Goal: Task Accomplishment & Management: Manage account settings

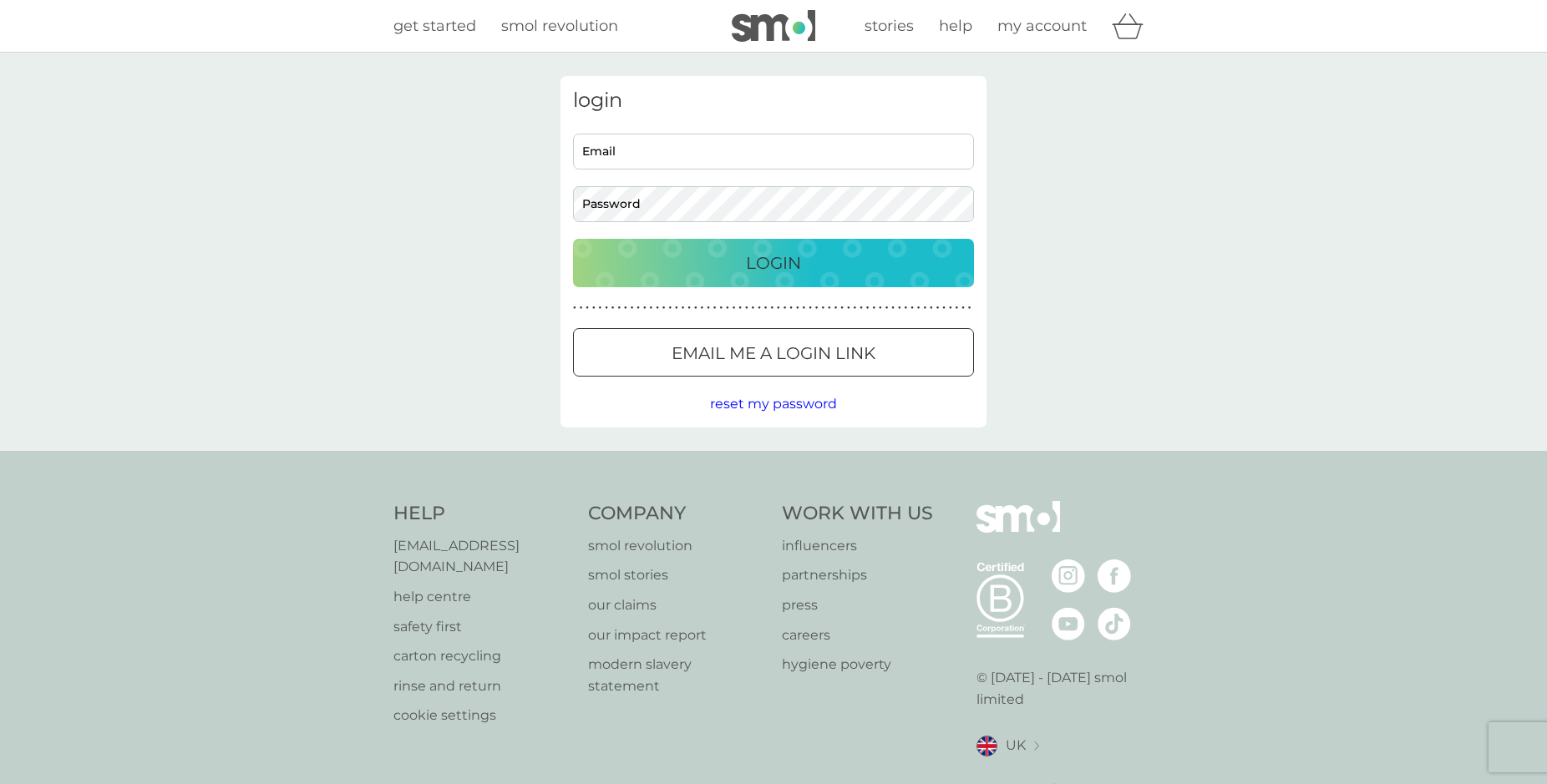
click at [666, 149] on input "Email" at bounding box center [773, 152] width 401 height 36
type input "ovidiu.mocanu_uk@yahoo.com"
click at [770, 255] on p "Login" at bounding box center [773, 262] width 55 height 27
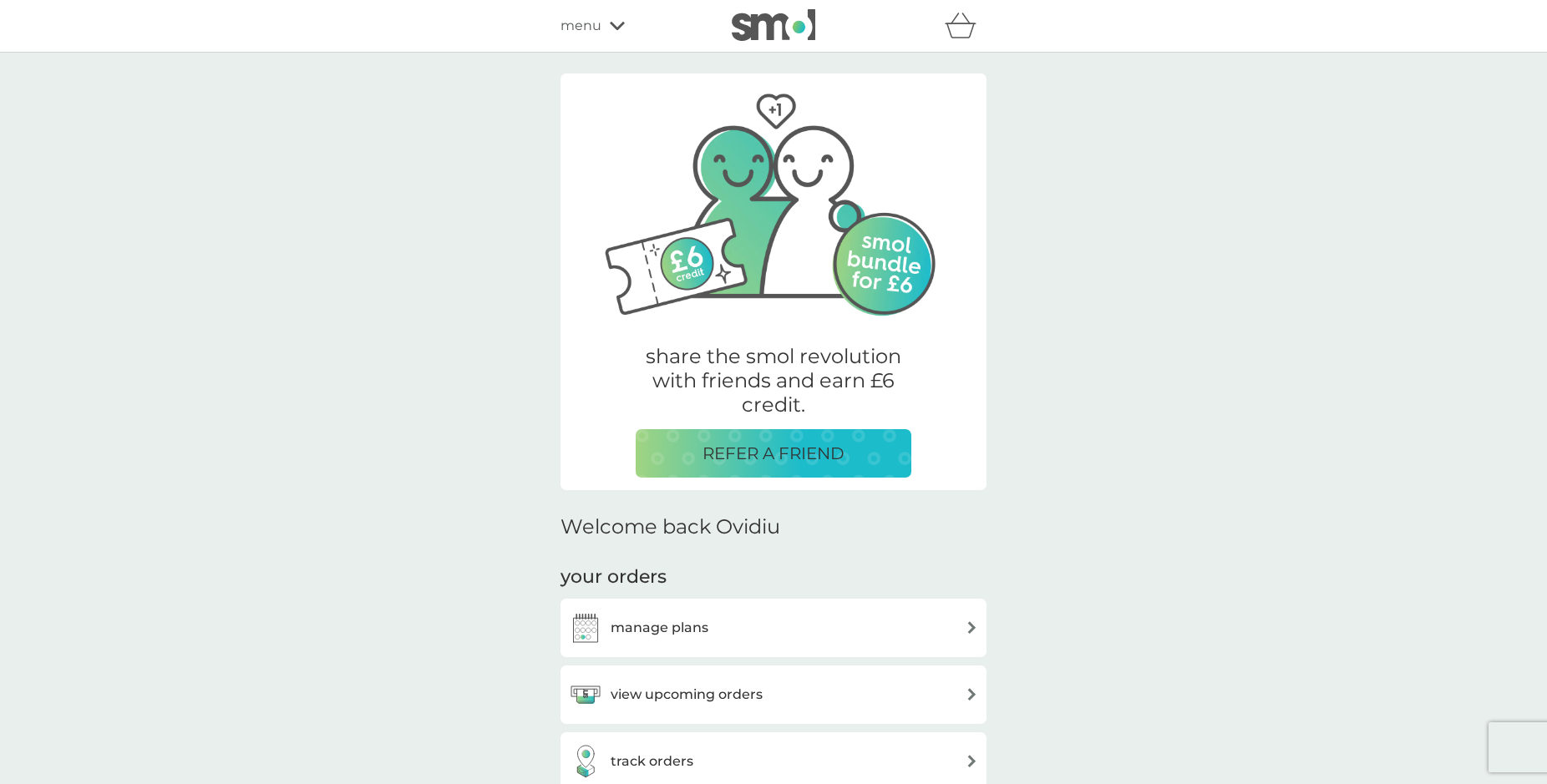
click at [657, 629] on h3 "manage plans" at bounding box center [659, 628] width 98 height 22
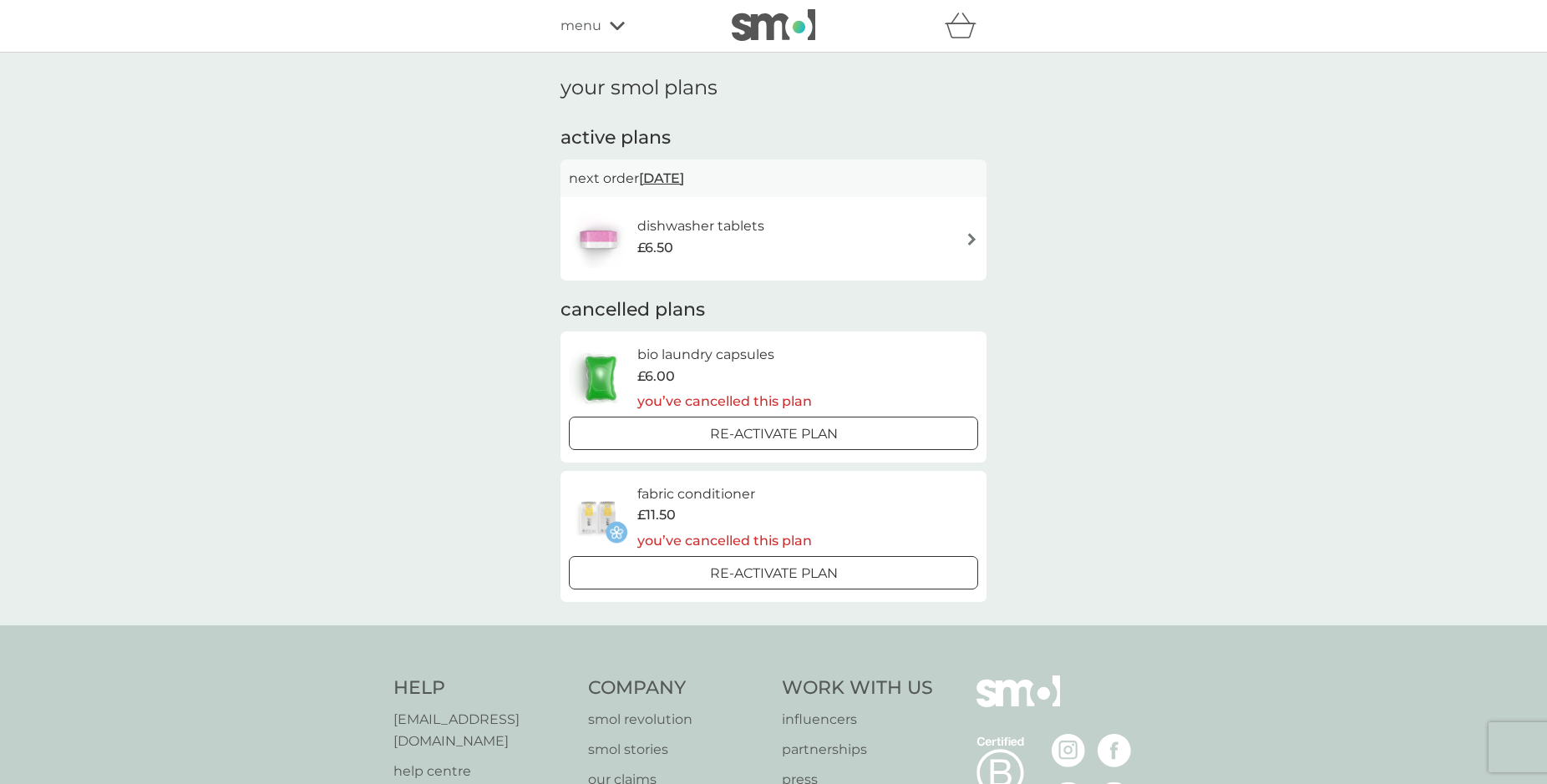
click at [668, 223] on h6 "dishwasher tablets" at bounding box center [701, 225] width 127 height 22
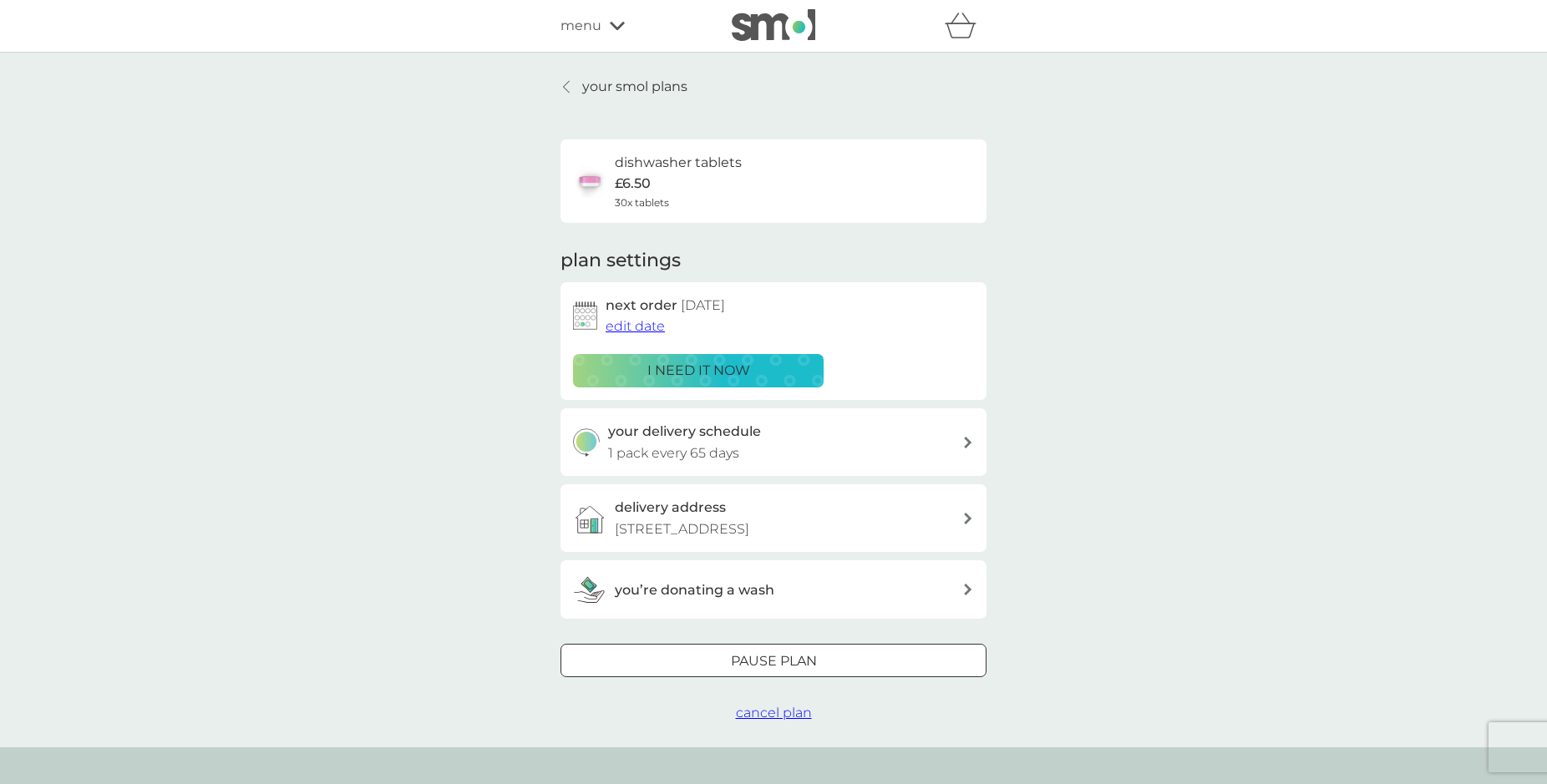
click at [653, 329] on span "edit date" at bounding box center [635, 326] width 60 height 16
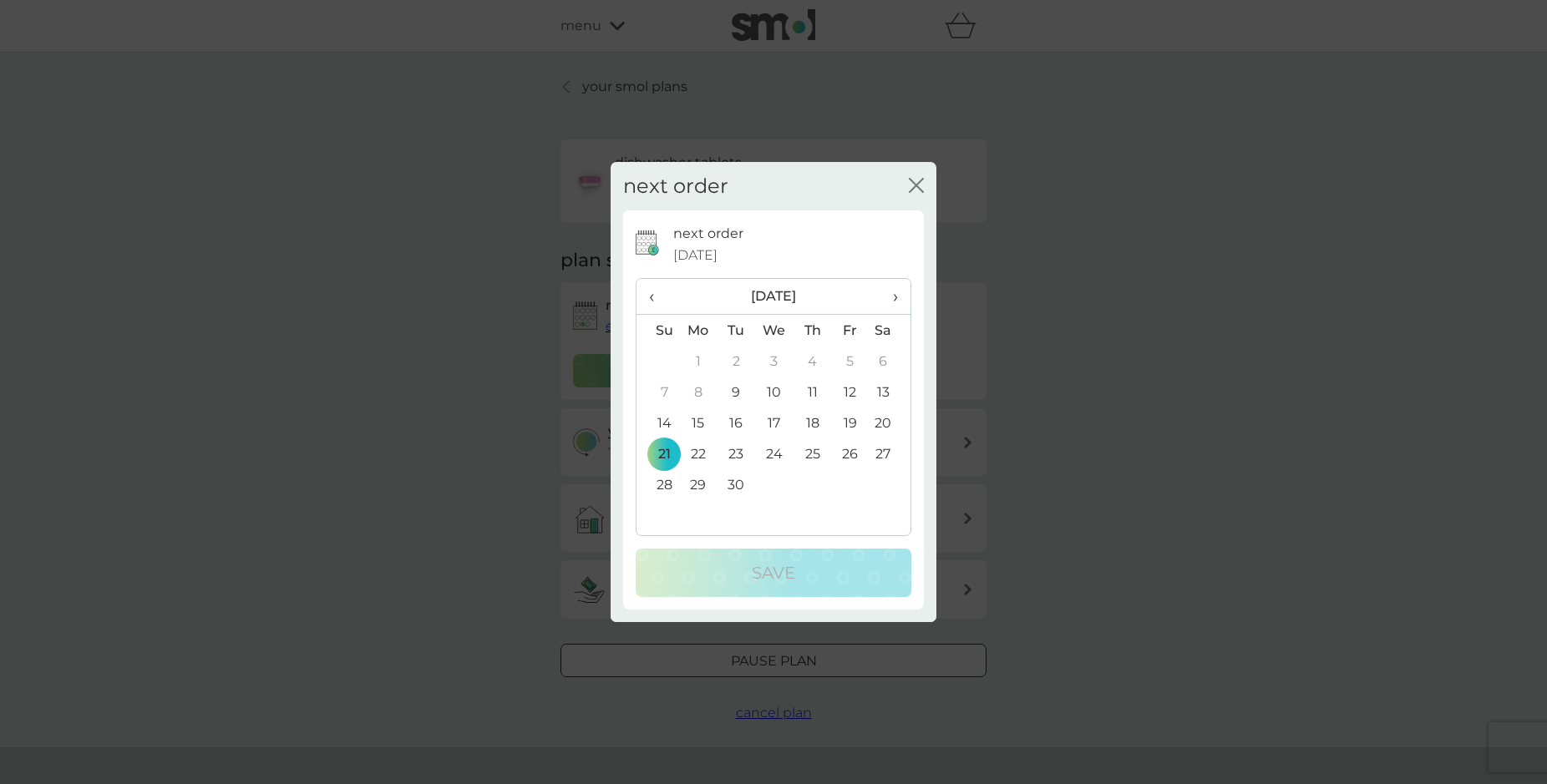
click at [814, 392] on td "11" at bounding box center [813, 392] width 38 height 31
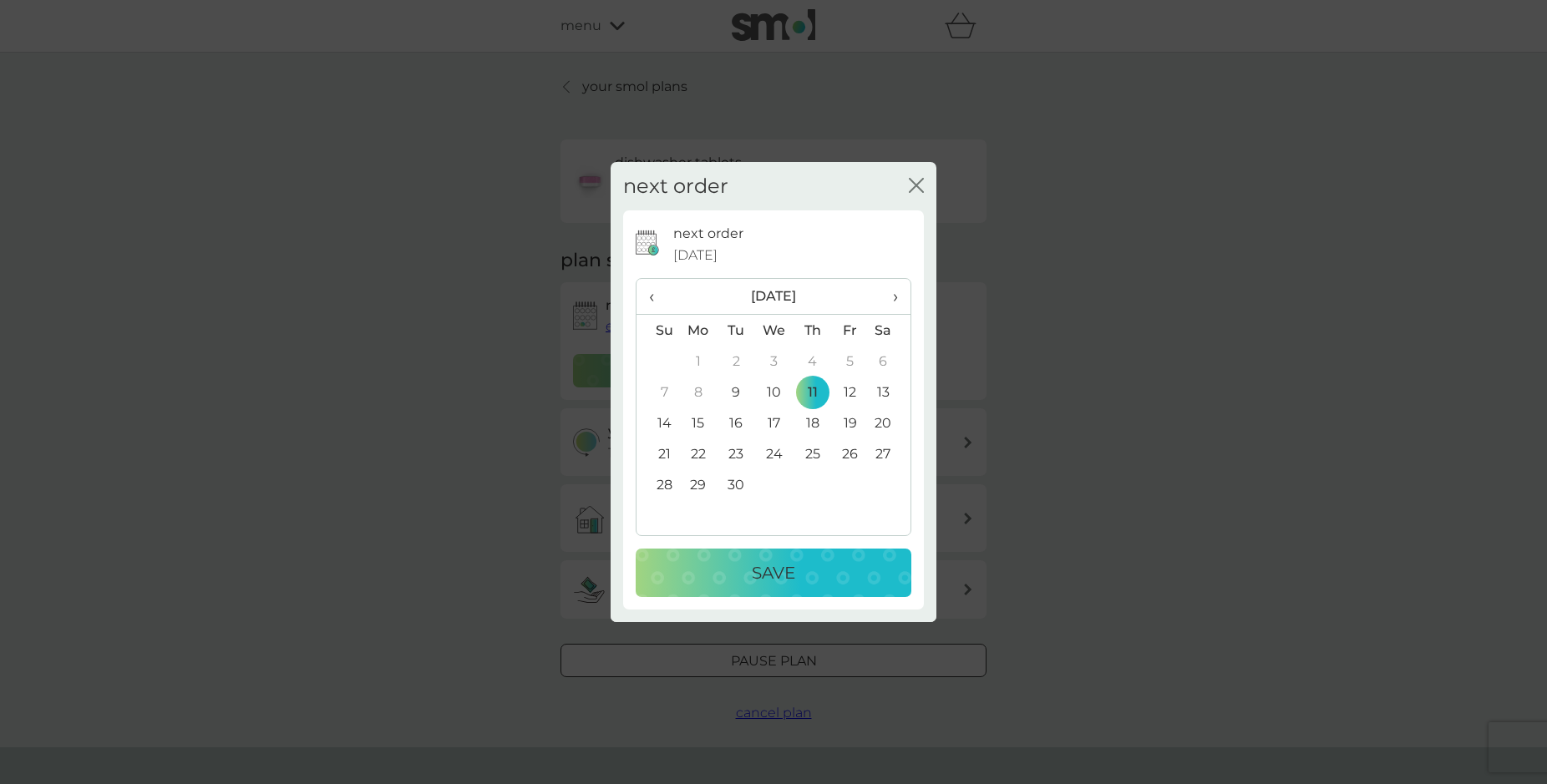
click at [772, 391] on td "10" at bounding box center [774, 392] width 38 height 31
click at [772, 568] on p "Save" at bounding box center [773, 572] width 43 height 27
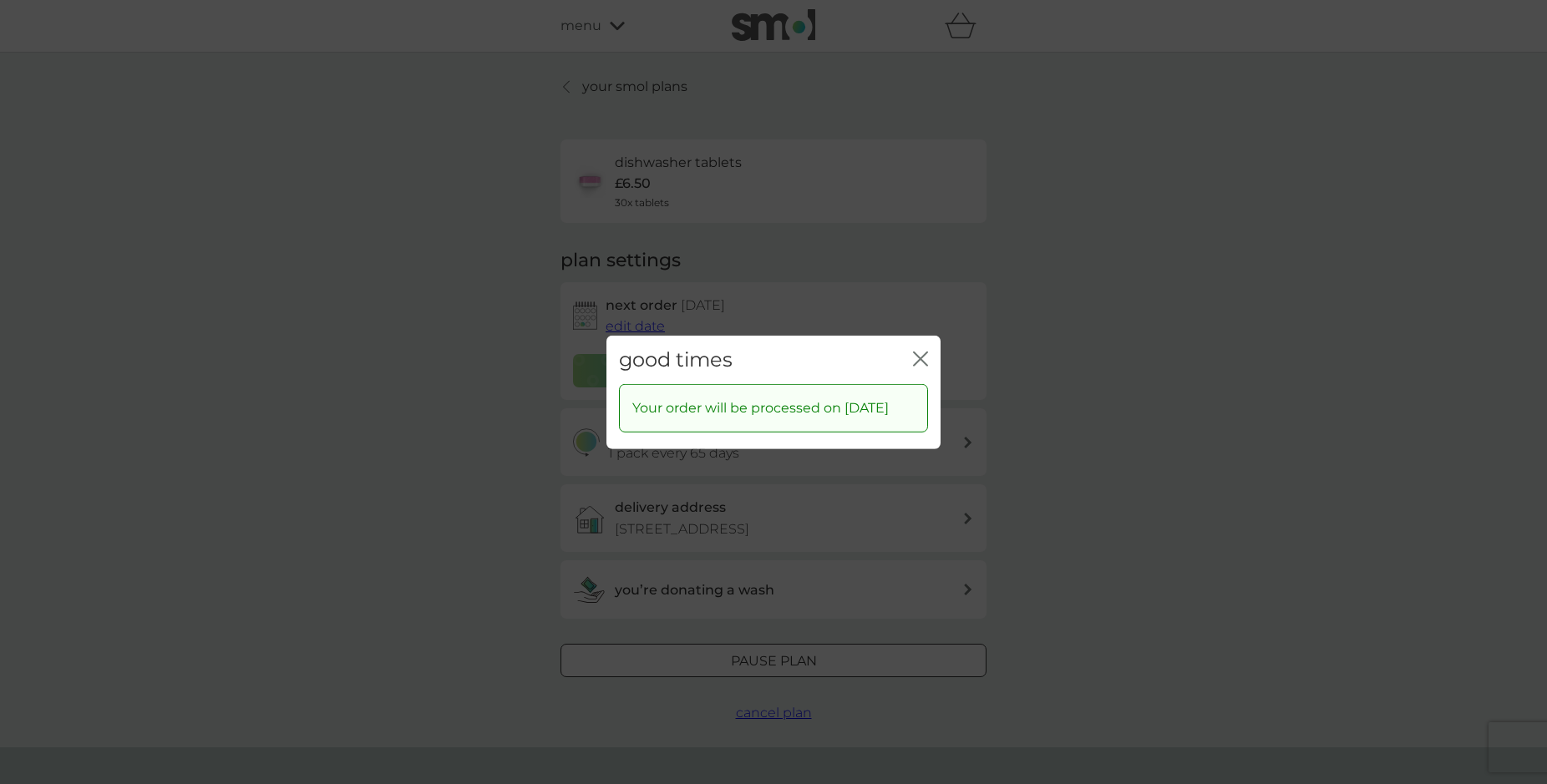
click at [920, 351] on icon "close" at bounding box center [917, 357] width 7 height 13
